Goal: Navigation & Orientation: Find specific page/section

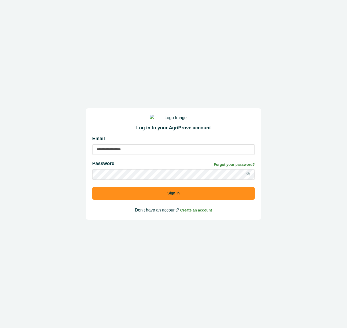
click at [151, 155] on input at bounding box center [173, 149] width 163 height 10
type input "**********"
click at [92, 187] on button "Sign in" at bounding box center [173, 193] width 163 height 13
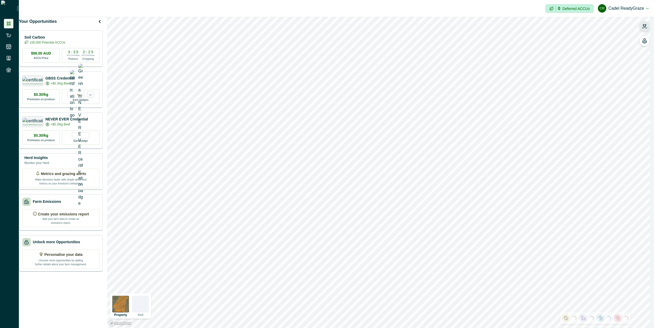
click at [347, 22] on button "button" at bounding box center [644, 26] width 10 height 10
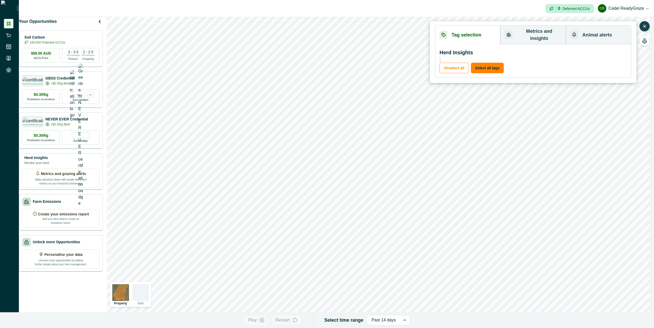
click at [347, 22] on button "button" at bounding box center [644, 26] width 10 height 10
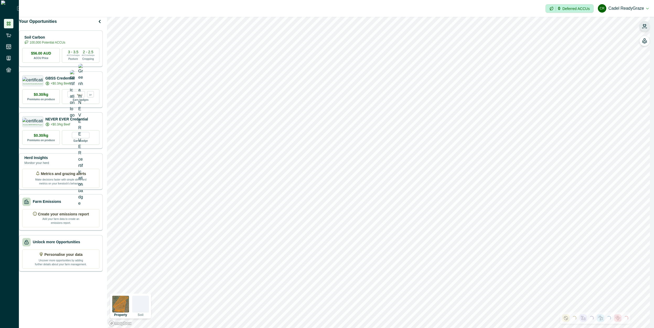
click at [347, 22] on button "button" at bounding box center [644, 26] width 10 height 10
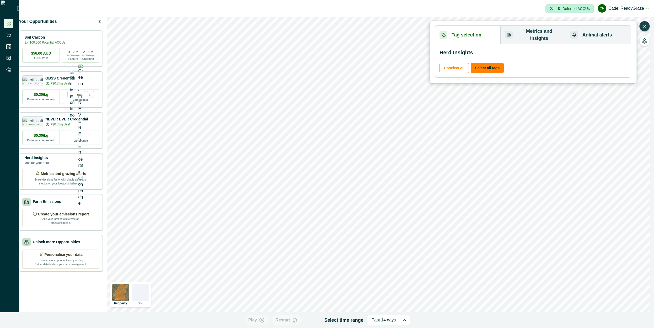
click at [347, 29] on button "button" at bounding box center [644, 26] width 10 height 10
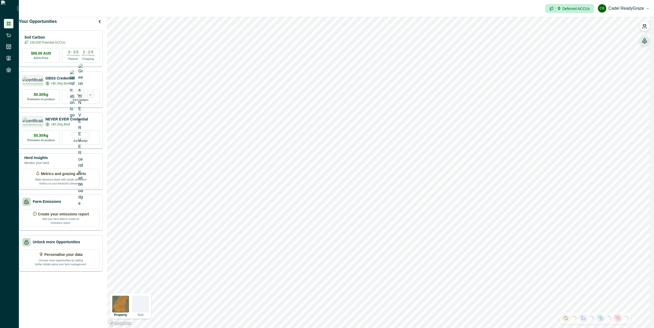
click at [347, 41] on icon "button" at bounding box center [645, 42] width 4 height 3
click at [347, 41] on icon "button" at bounding box center [644, 40] width 5 height 5
click at [347, 55] on icon "button" at bounding box center [578, 56] width 5 height 5
click at [347, 27] on icon "button" at bounding box center [645, 25] width 4 height 3
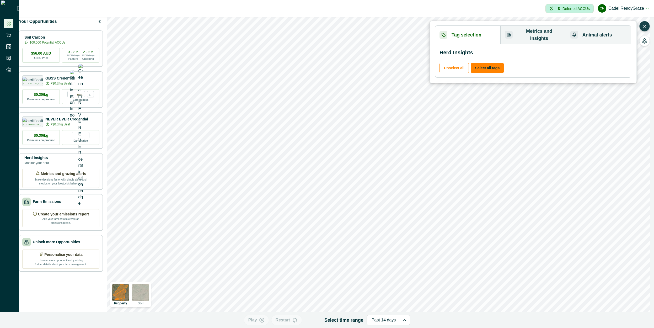
click at [347, 26] on icon "button" at bounding box center [645, 26] width 2 height 2
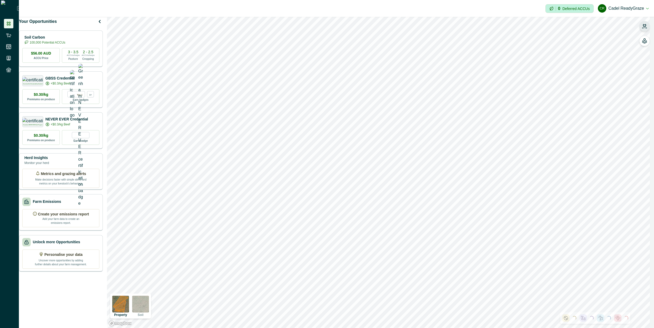
click at [347, 24] on icon "button" at bounding box center [644, 26] width 5 height 5
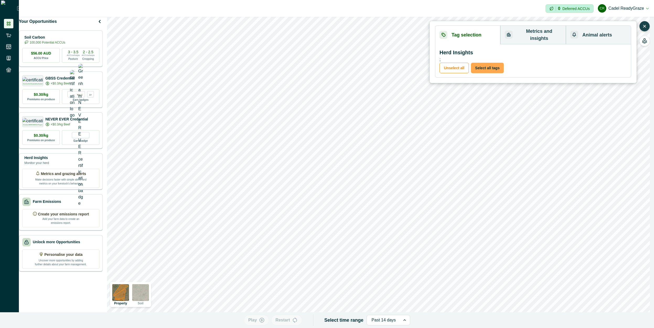
click at [347, 63] on button "Select all tags" at bounding box center [487, 68] width 33 height 10
click at [347, 29] on button "button" at bounding box center [644, 26] width 10 height 10
